Goal: Task Accomplishment & Management: Use online tool/utility

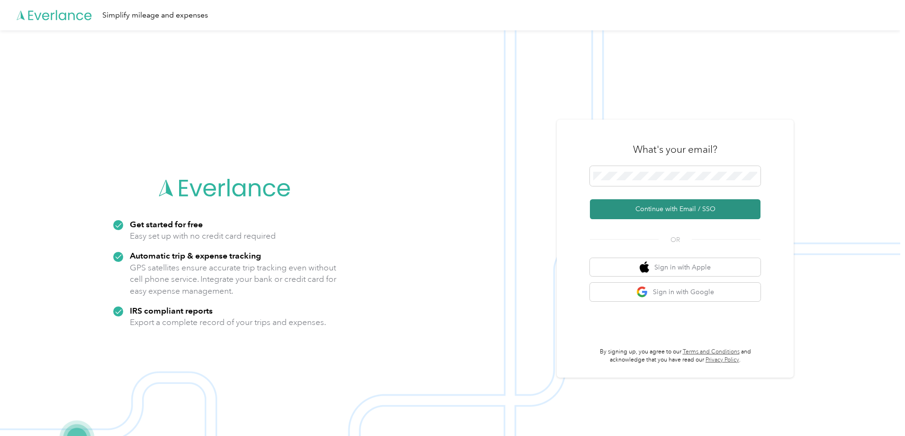
click at [676, 211] on button "Continue with Email / SSO" at bounding box center [675, 209] width 171 height 20
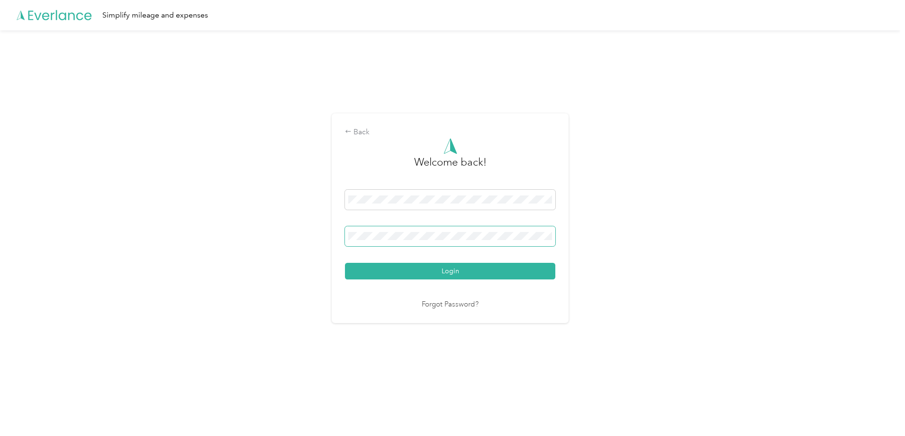
click at [437, 244] on span at bounding box center [450, 236] width 210 height 20
click at [466, 275] on button "Login" at bounding box center [450, 271] width 210 height 17
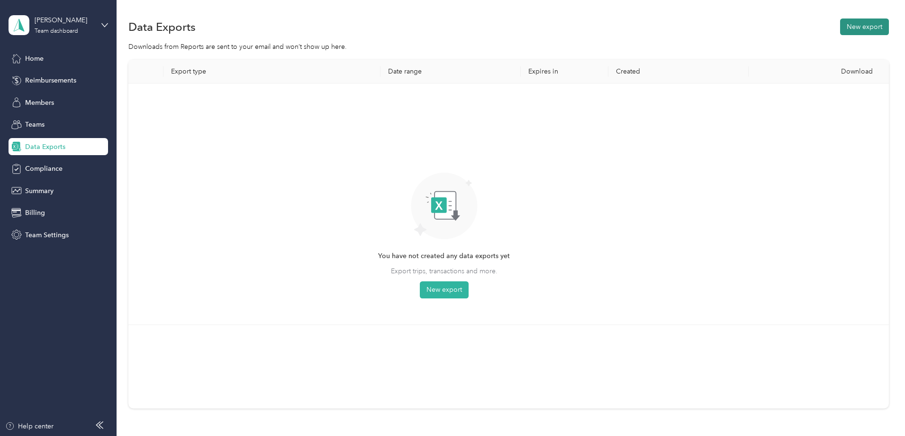
click at [841, 23] on button "New export" at bounding box center [865, 26] width 49 height 17
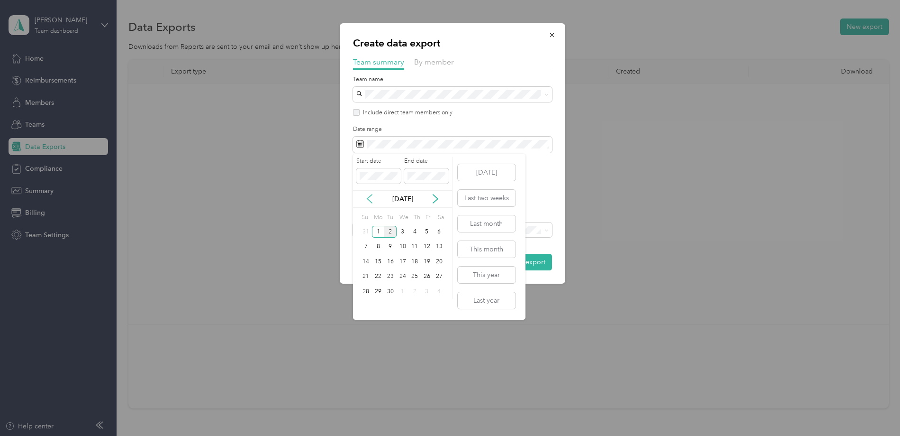
click at [371, 194] on icon at bounding box center [369, 198] width 9 height 9
click at [429, 229] on div "1" at bounding box center [427, 232] width 12 height 12
click at [366, 305] on div "31" at bounding box center [366, 307] width 12 height 12
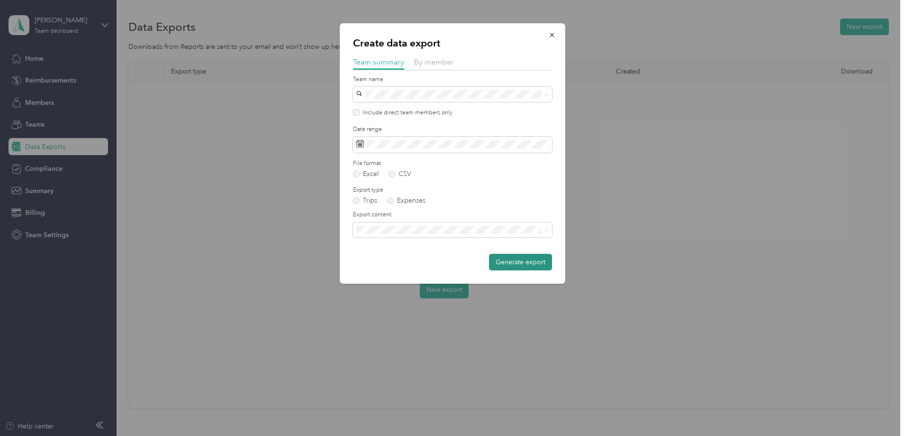
click at [519, 261] on button "Generate export" at bounding box center [520, 262] width 63 height 17
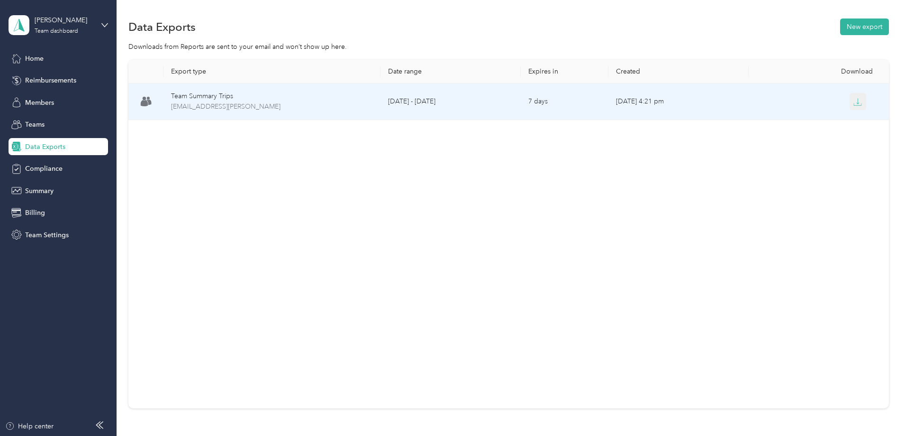
click at [850, 101] on button "button" at bounding box center [858, 101] width 17 height 17
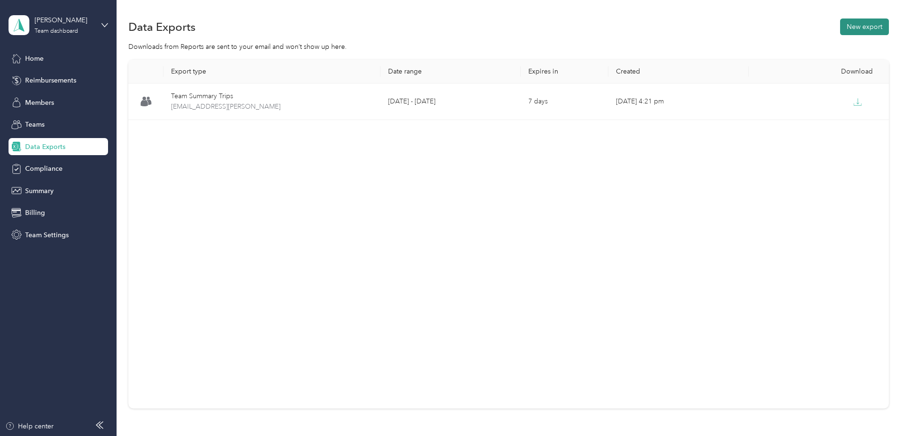
click at [841, 27] on button "New export" at bounding box center [865, 26] width 49 height 17
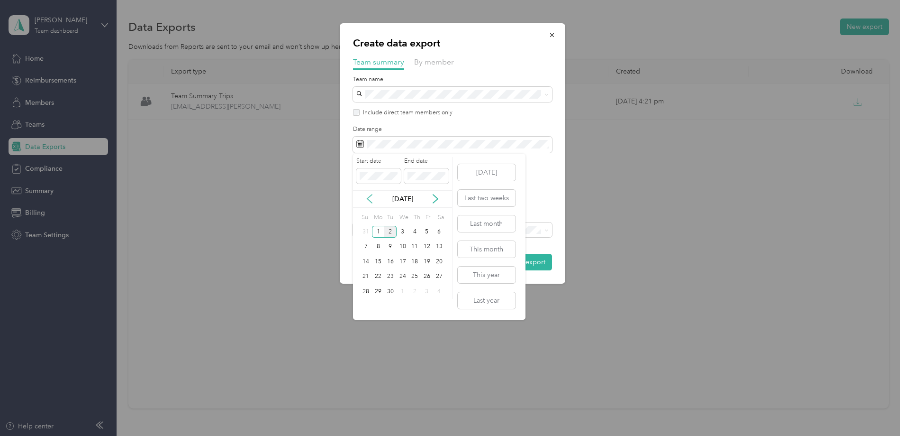
click at [374, 202] on icon at bounding box center [369, 198] width 9 height 9
click at [426, 230] on div "1" at bounding box center [427, 232] width 12 height 12
click at [361, 306] on div "31" at bounding box center [366, 307] width 12 height 12
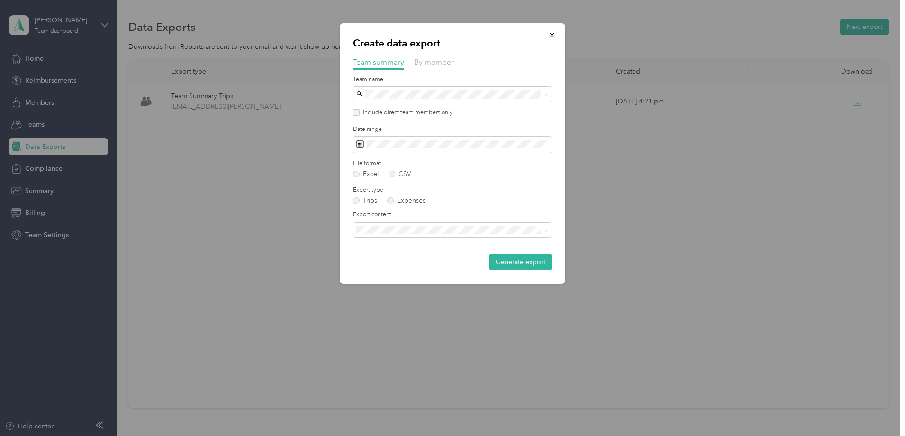
click at [509, 270] on div "Create data export Team summary By member Team name Include direct team members…" at bounding box center [453, 153] width 226 height 260
click at [530, 266] on button "Generate export" at bounding box center [520, 262] width 63 height 17
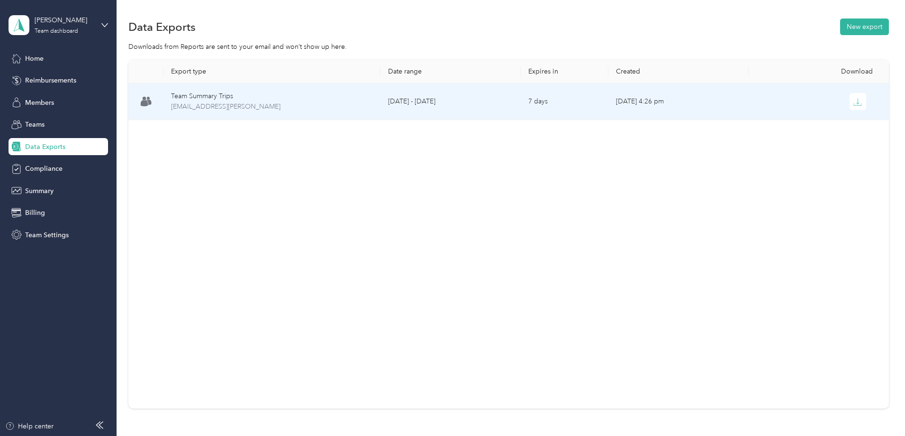
drag, startPoint x: 793, startPoint y: 94, endPoint x: 819, endPoint y: 110, distance: 31.1
click at [850, 95] on button "button" at bounding box center [858, 101] width 17 height 17
